Goal: Navigation & Orientation: Find specific page/section

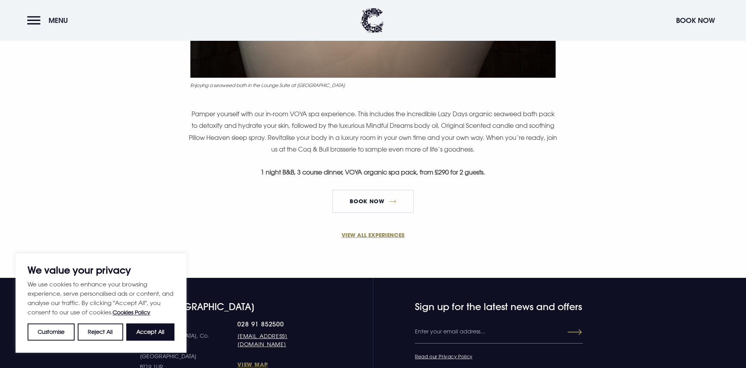
scroll to position [515, 0]
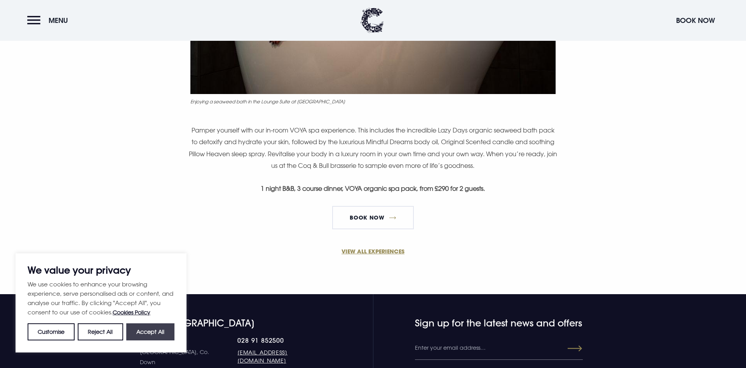
click at [140, 331] on button "Accept All" at bounding box center [150, 331] width 48 height 17
checkbox input "true"
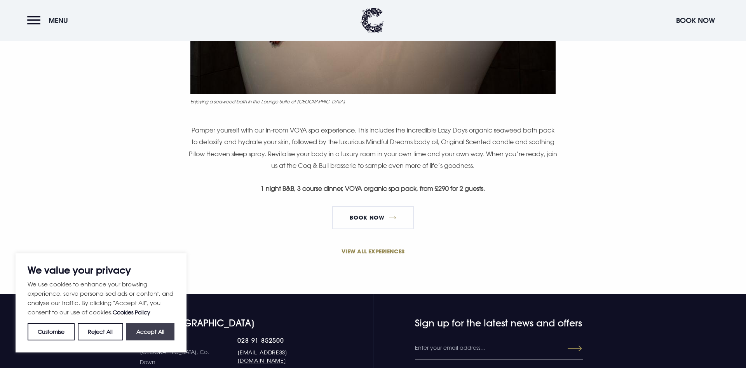
checkbox input "true"
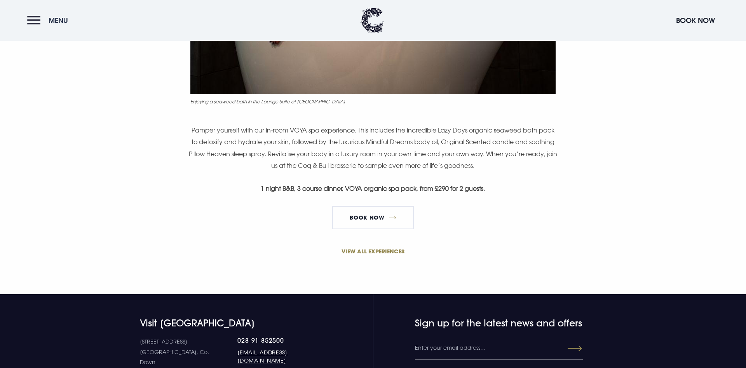
click at [35, 23] on button "Menu" at bounding box center [49, 20] width 45 height 17
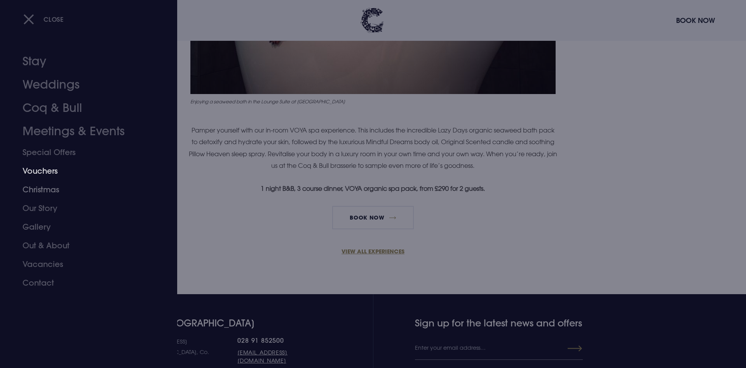
click at [113, 169] on link "Vouchers" at bounding box center [84, 171] width 123 height 19
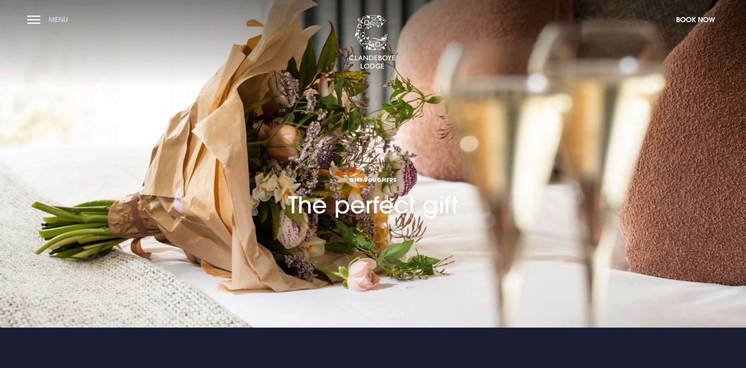
click at [41, 18] on button "Menu" at bounding box center [49, 19] width 45 height 17
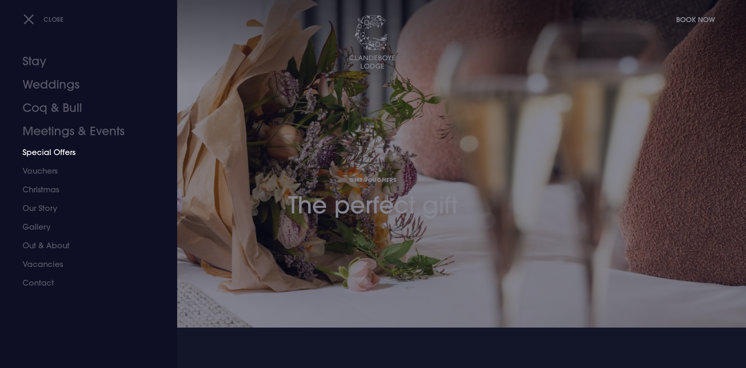
click at [48, 149] on link "Special Offers" at bounding box center [84, 152] width 123 height 19
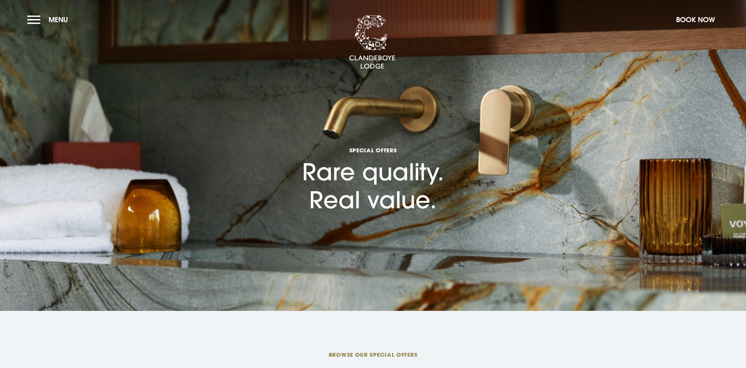
checkbox input "true"
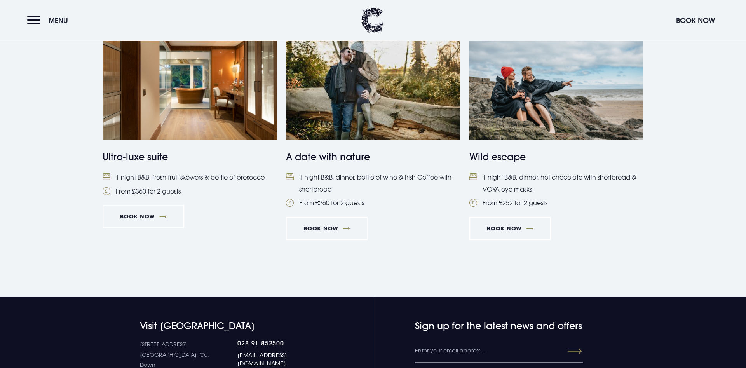
scroll to position [911, 0]
